Goal: Navigation & Orientation: Go to known website

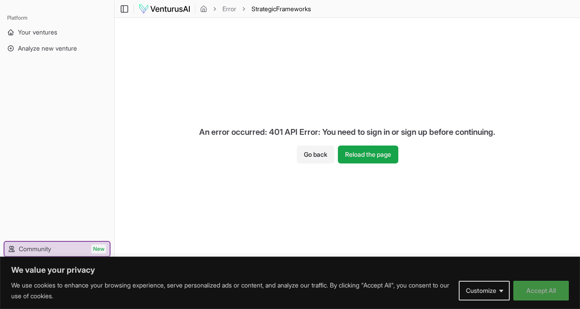
click at [546, 292] on button "Accept All" at bounding box center [540, 290] width 55 height 20
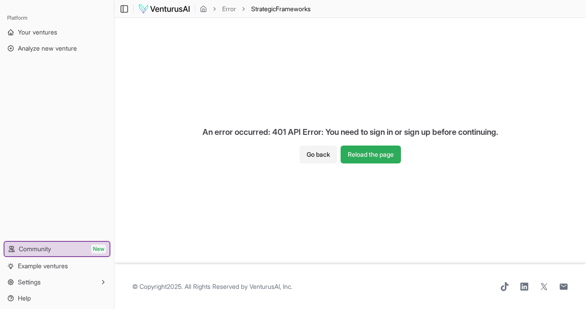
click at [368, 158] on button "Reload the page" at bounding box center [371, 154] width 60 height 18
click at [162, 4] on img at bounding box center [164, 9] width 52 height 11
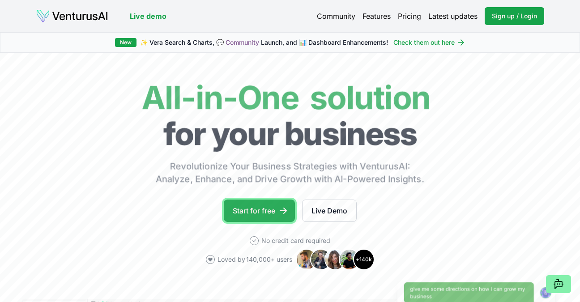
click at [250, 207] on link "Start for free" at bounding box center [259, 210] width 71 height 22
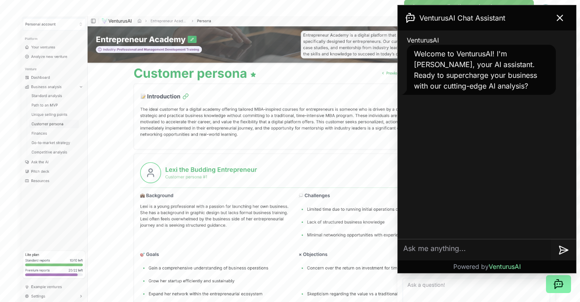
scroll to position [281, 0]
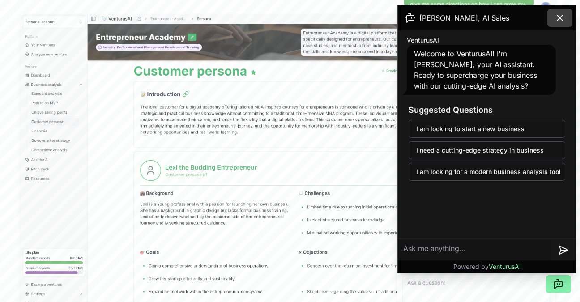
click at [560, 19] on icon at bounding box center [559, 18] width 11 height 11
